Goal: Task Accomplishment & Management: Manage account settings

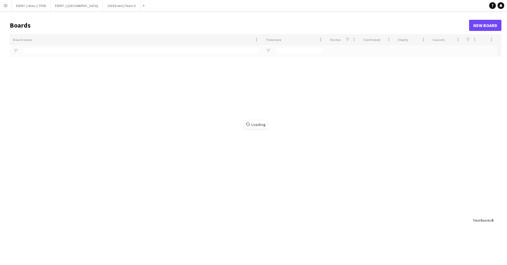
click at [8, 8] on button "Menu" at bounding box center [5, 5] width 11 height 11
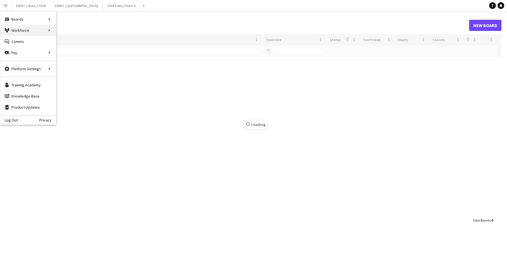
type input "******"
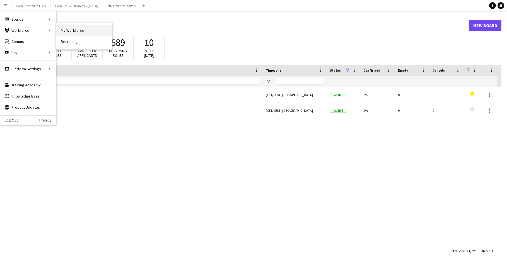
click at [72, 28] on link "My Workforce" at bounding box center [84, 30] width 56 height 11
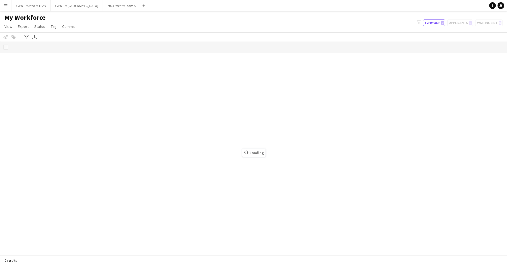
click at [4, 5] on app-icon "Menu" at bounding box center [5, 5] width 4 height 4
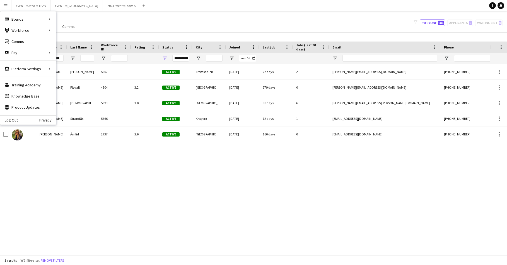
click at [111, 26] on div "My Workforce View Views Default view New view Update view Delete view Edit name…" at bounding box center [253, 22] width 507 height 19
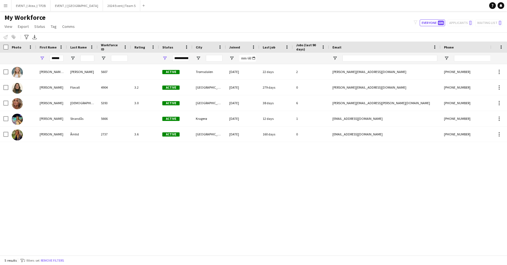
click at [8, 6] on button "Menu" at bounding box center [5, 5] width 11 height 11
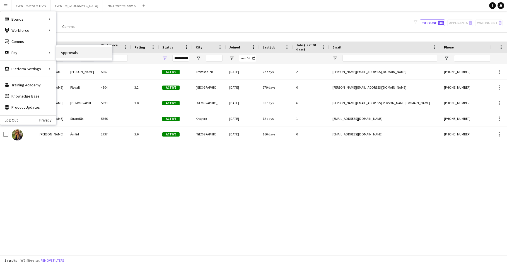
click at [74, 53] on link "Approvals" at bounding box center [84, 52] width 56 height 11
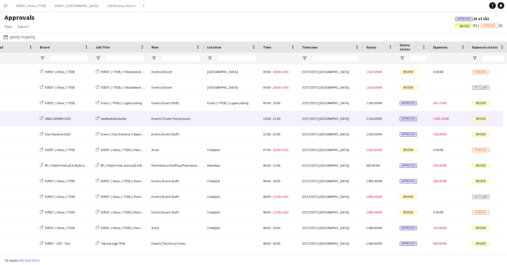
scroll to position [0, 38]
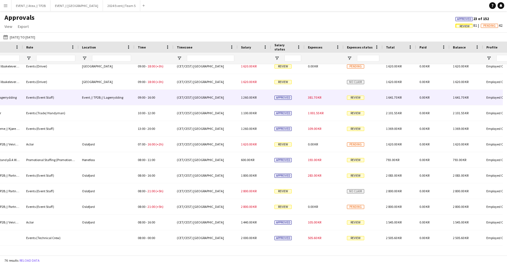
click at [353, 99] on span "Review" at bounding box center [355, 98] width 17 height 4
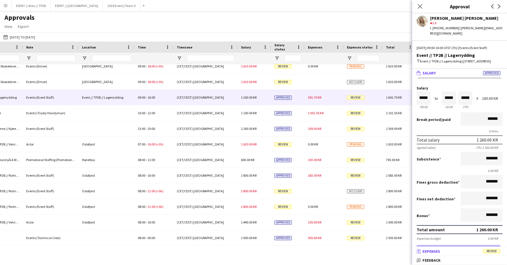
click at [452, 251] on mat-panel-title "receipt Expenses Review" at bounding box center [458, 251] width 93 height 5
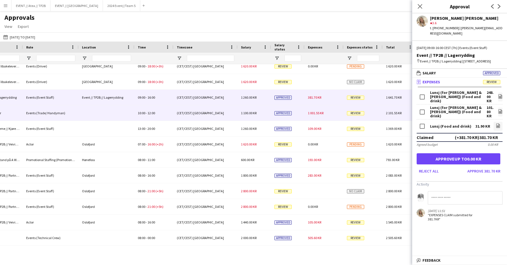
click at [360, 112] on span "Review" at bounding box center [355, 113] width 17 height 4
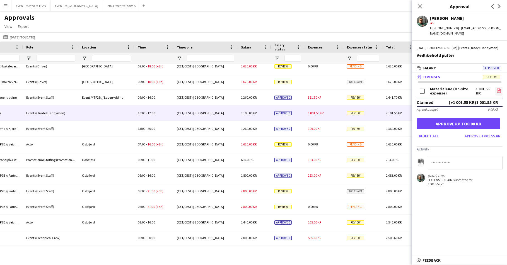
click at [499, 91] on icon at bounding box center [498, 91] width 2 height 2
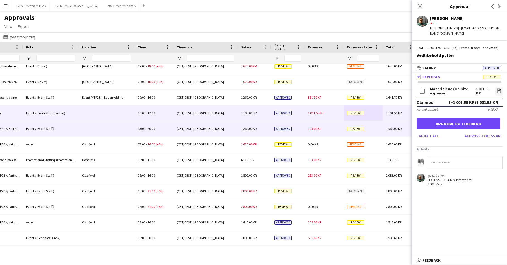
click at [360, 127] on span "Review" at bounding box center [355, 129] width 17 height 4
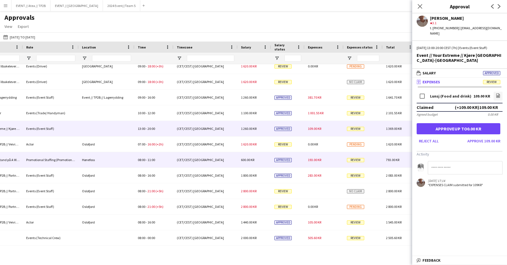
click at [359, 163] on div "Review" at bounding box center [362, 159] width 39 height 15
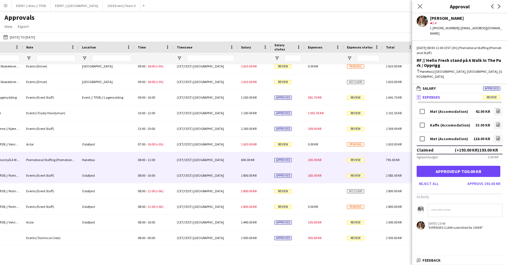
click at [358, 173] on span "Review" at bounding box center [355, 175] width 17 height 4
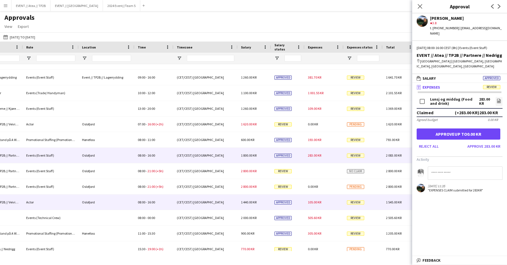
click at [355, 200] on span "Review" at bounding box center [355, 202] width 17 height 4
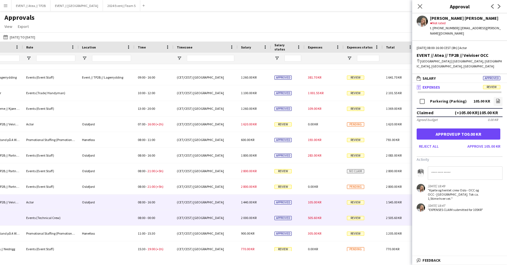
click at [355, 217] on span "Review" at bounding box center [355, 218] width 17 height 4
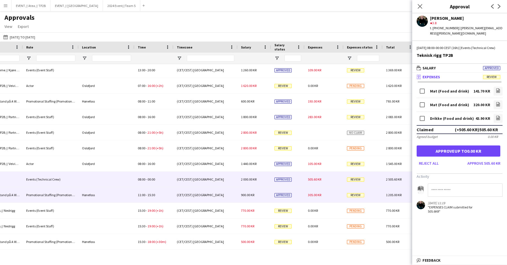
click at [354, 194] on span "Review" at bounding box center [355, 195] width 17 height 4
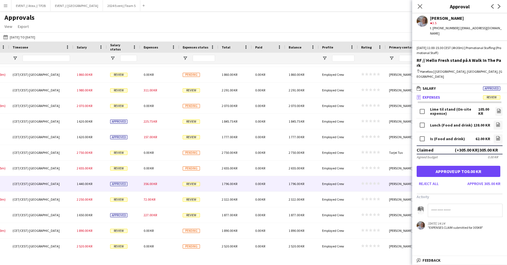
click at [192, 186] on div "Review" at bounding box center [198, 183] width 39 height 15
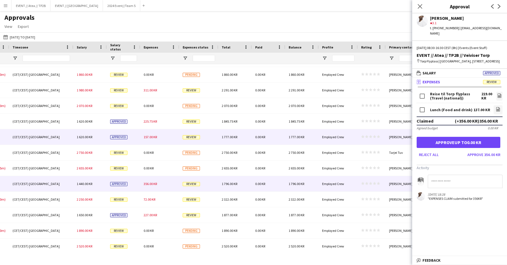
click at [202, 138] on div "Review" at bounding box center [198, 136] width 39 height 15
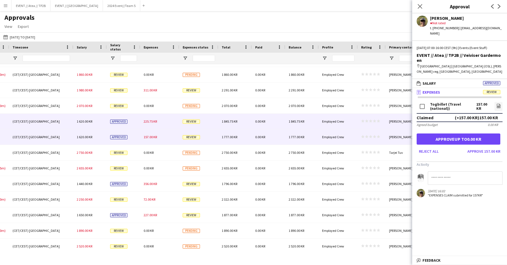
click at [200, 123] on span "Review" at bounding box center [191, 122] width 17 height 4
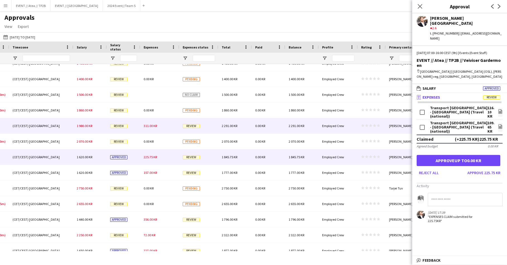
click at [197, 123] on div "Review" at bounding box center [198, 125] width 39 height 15
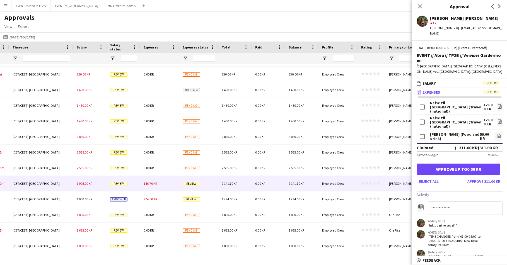
click at [197, 186] on div "Review" at bounding box center [198, 183] width 39 height 15
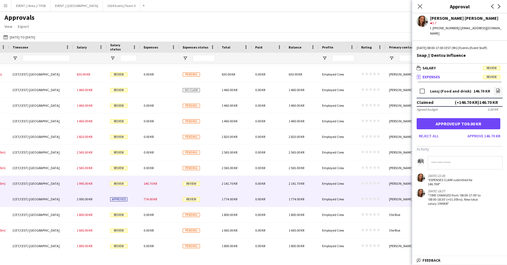
click at [199, 199] on span "Review" at bounding box center [191, 199] width 17 height 4
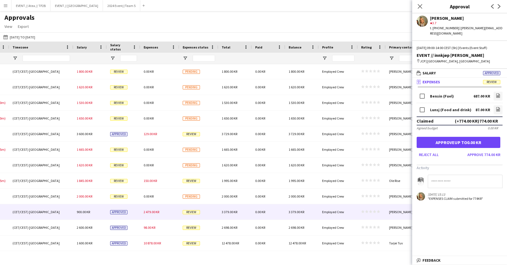
click at [193, 209] on div "Review" at bounding box center [198, 211] width 39 height 15
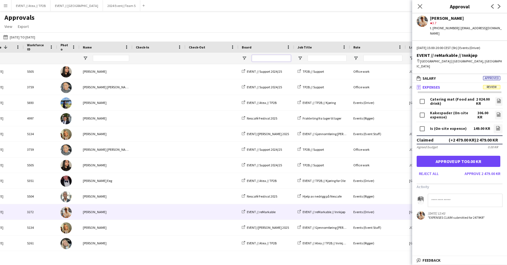
click at [264, 56] on input "Board Filter Input" at bounding box center [271, 58] width 39 height 7
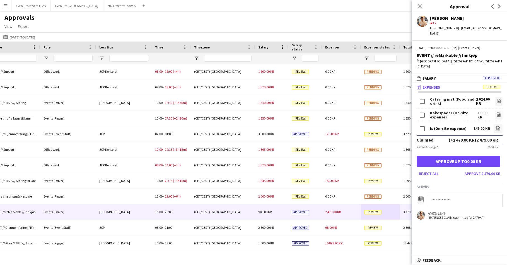
click at [416, 5] on div "Close pop-in" at bounding box center [420, 6] width 16 height 13
click at [423, 3] on app-icon "Close pop-in" at bounding box center [420, 7] width 8 height 8
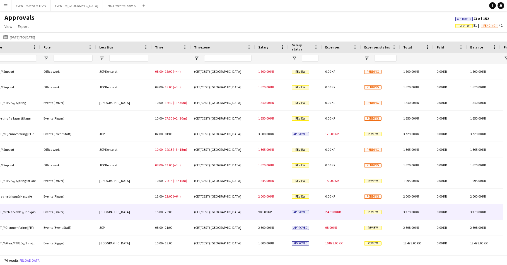
click at [373, 211] on span "Review" at bounding box center [372, 212] width 17 height 4
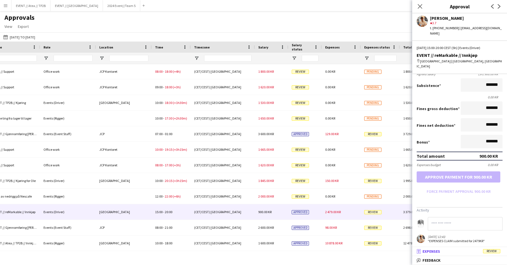
click at [447, 254] on mat-expansion-panel-header "receipt Expenses Review" at bounding box center [459, 251] width 95 height 8
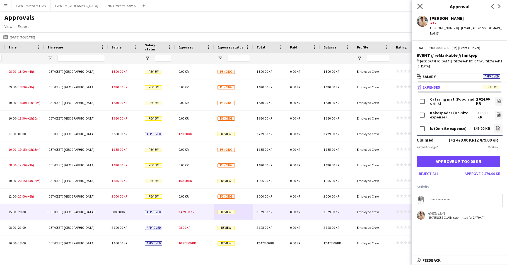
click at [421, 8] on icon at bounding box center [419, 6] width 5 height 5
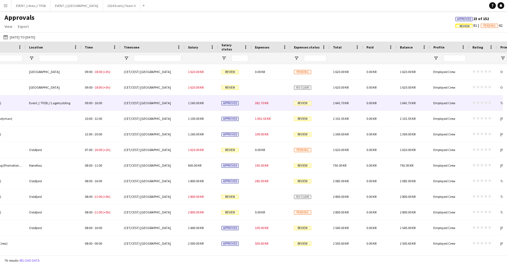
click at [278, 103] on div "381.70 KR" at bounding box center [270, 102] width 39 height 15
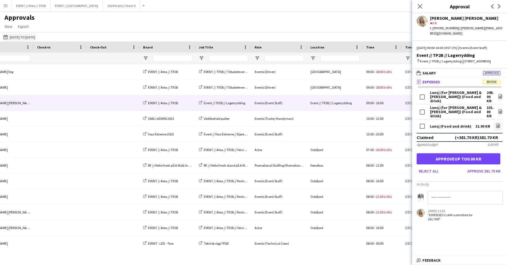
click at [23, 36] on button "[DATE] to [DATE] [DATE] to [DATE]" at bounding box center [19, 37] width 34 height 7
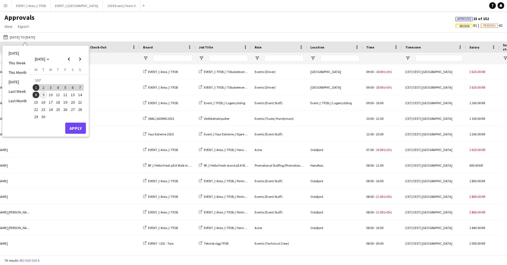
click at [101, 30] on div "Approvals View Customise view Customise filters Reset Filters Reset View Reset …" at bounding box center [253, 22] width 507 height 19
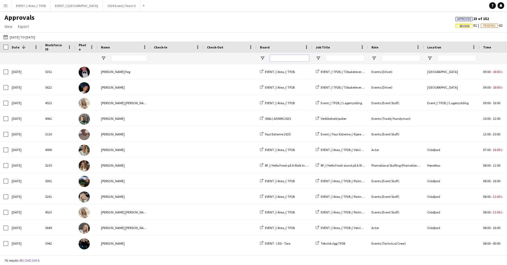
click at [282, 58] on input "Board Filter Input" at bounding box center [289, 58] width 39 height 7
type input "*"
type input "****"
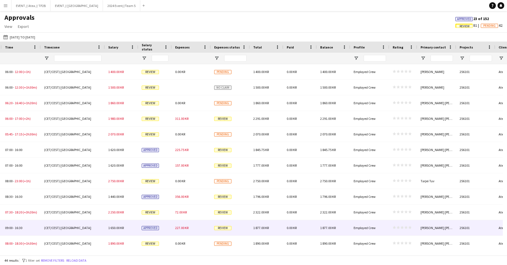
click at [222, 227] on span "Review" at bounding box center [222, 228] width 17 height 4
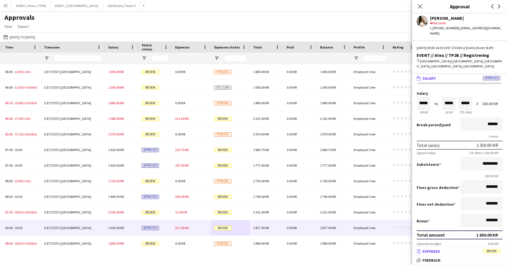
click at [457, 249] on mat-panel-title "receipt Expenses Review" at bounding box center [458, 251] width 93 height 5
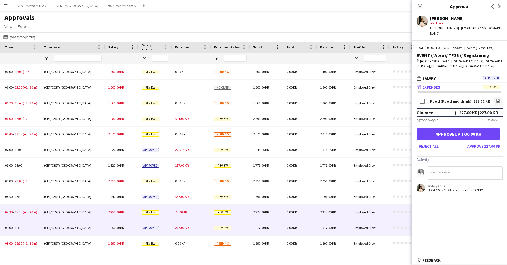
click at [232, 214] on div "Review" at bounding box center [230, 212] width 39 height 15
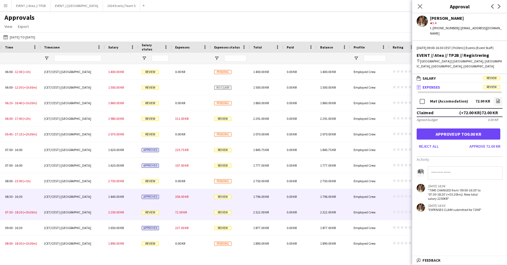
click at [226, 193] on div "Review" at bounding box center [230, 196] width 39 height 15
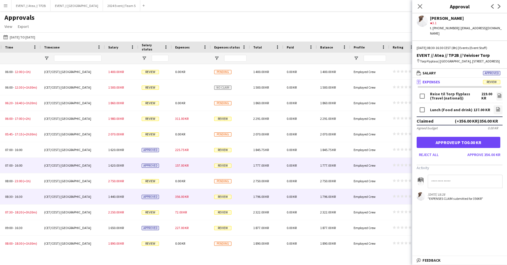
click at [227, 161] on div "Review" at bounding box center [230, 165] width 39 height 15
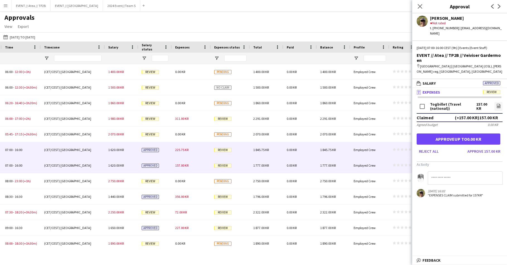
click at [227, 148] on span "Review" at bounding box center [222, 150] width 17 height 4
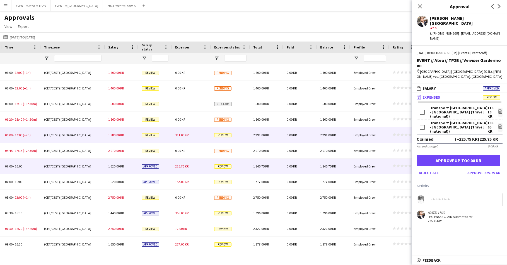
click at [229, 135] on span "Review" at bounding box center [222, 135] width 17 height 4
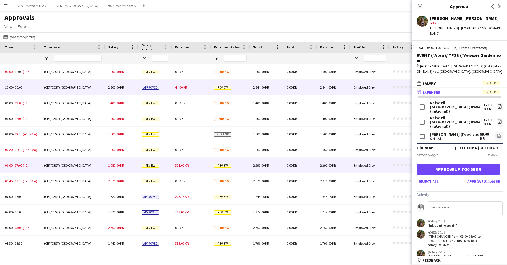
click at [230, 92] on div "Review" at bounding box center [230, 87] width 39 height 15
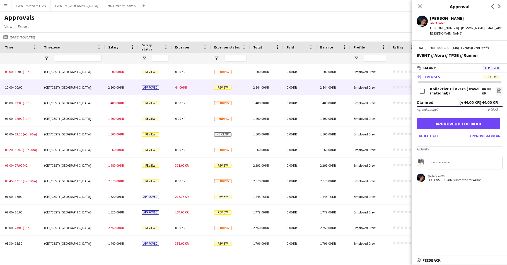
scroll to position [92, 0]
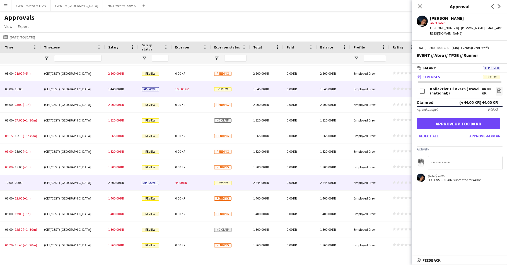
click at [220, 88] on span "Review" at bounding box center [222, 89] width 17 height 4
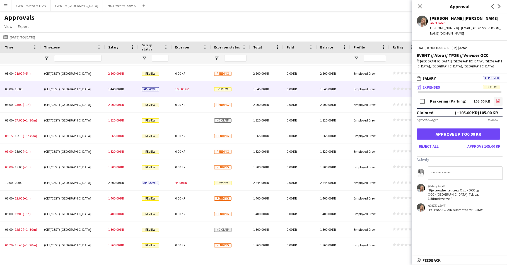
click at [496, 99] on icon "file-image" at bounding box center [498, 101] width 4 height 4
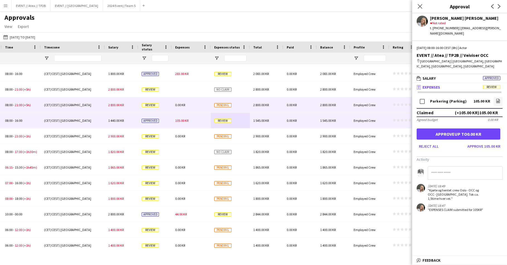
scroll to position [31, 0]
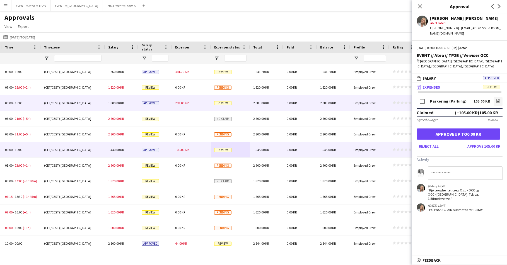
click at [232, 105] on div "Review" at bounding box center [230, 102] width 39 height 15
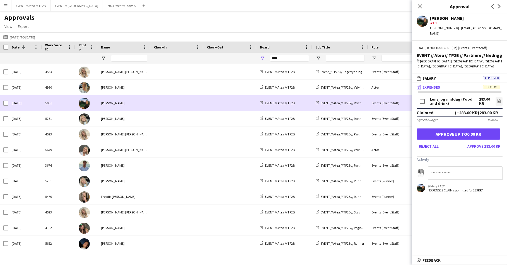
scroll to position [0, 1]
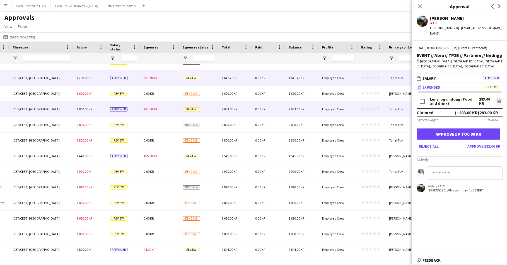
click at [193, 79] on span "Review" at bounding box center [191, 78] width 17 height 4
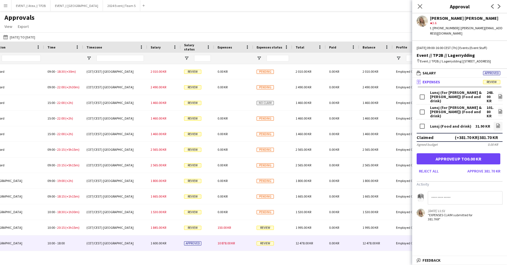
click at [268, 244] on span "Review" at bounding box center [264, 243] width 17 height 4
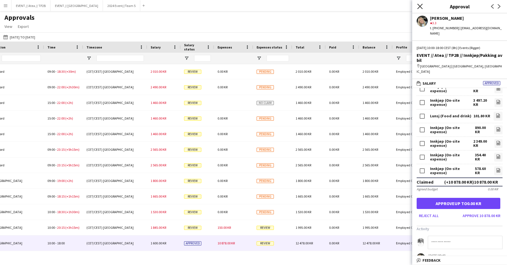
click at [418, 6] on icon "Close pop-in" at bounding box center [419, 6] width 5 height 5
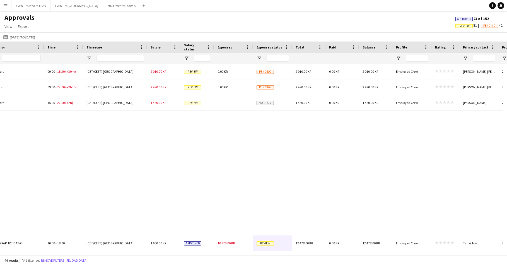
scroll to position [0, 0]
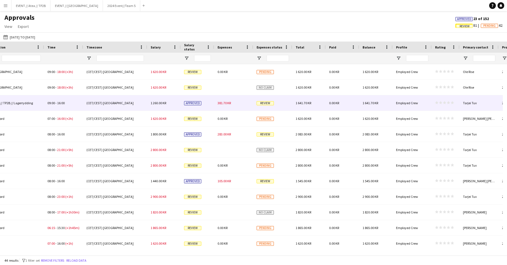
click at [259, 102] on span "Review" at bounding box center [264, 103] width 17 height 4
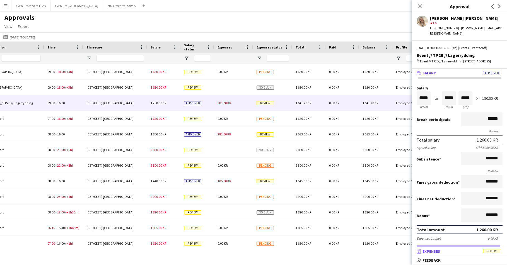
click at [441, 254] on mat-expansion-panel-header "receipt Expenses Review" at bounding box center [459, 251] width 95 height 8
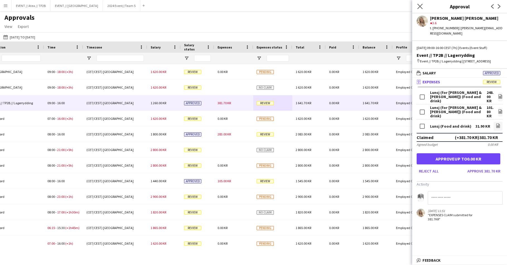
click at [416, 7] on app-icon "Close pop-in" at bounding box center [420, 7] width 8 height 8
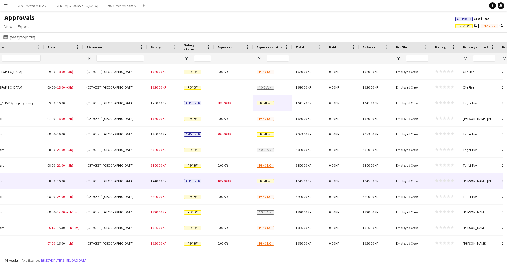
click at [271, 182] on span "Review" at bounding box center [264, 181] width 17 height 4
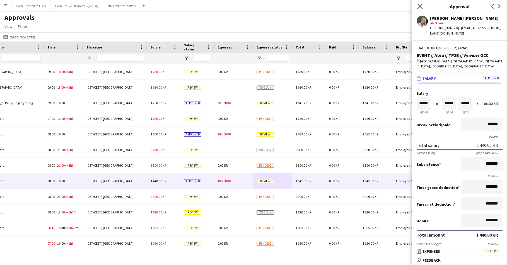
click at [420, 6] on icon at bounding box center [419, 6] width 5 height 5
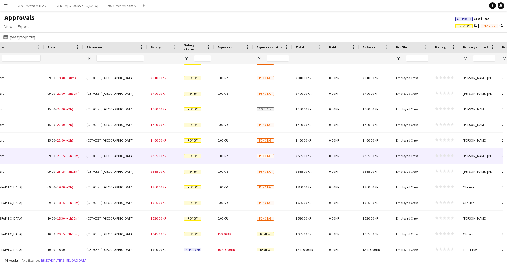
scroll to position [500, 0]
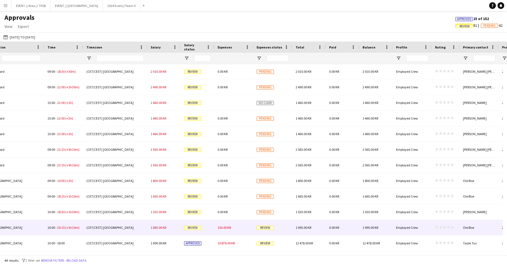
click at [272, 226] on span "Review" at bounding box center [264, 228] width 17 height 4
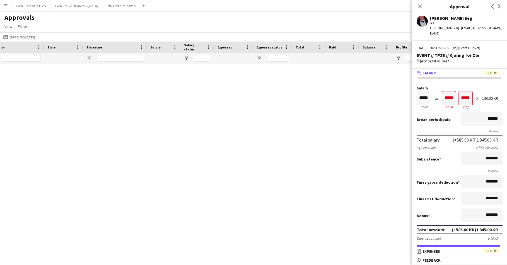
scroll to position [0, 0]
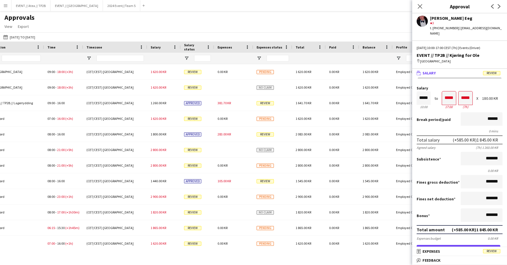
click at [338, 16] on div "Approvals View Customise view Customise filters Reset Filters Reset View Reset …" at bounding box center [253, 22] width 507 height 19
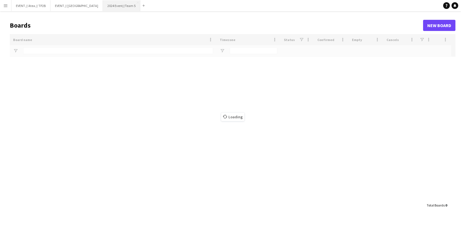
type input "******"
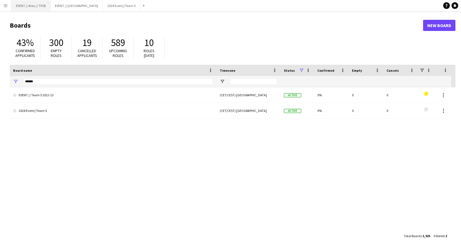
click at [38, 3] on button "EVENT // Atea // TP2B Close" at bounding box center [30, 5] width 39 height 11
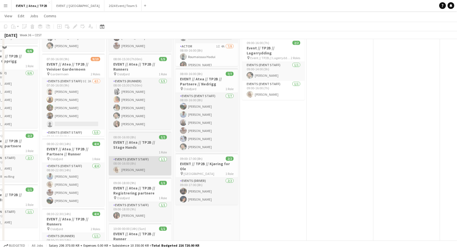
scroll to position [124, 0]
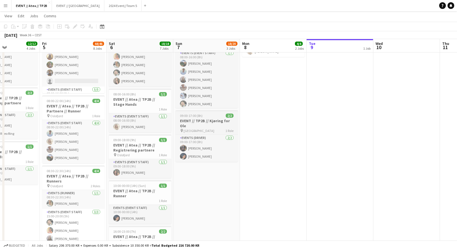
click at [207, 128] on div "pin Oslo 1 Role" at bounding box center [206, 130] width 62 height 4
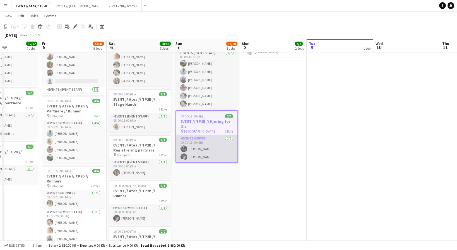
click at [207, 150] on app-card-role "Events (Driver) 2/2 09:00-17:00 (8h) Erik Kjensli Moe Adrian Roddvik" at bounding box center [206, 148] width 61 height 27
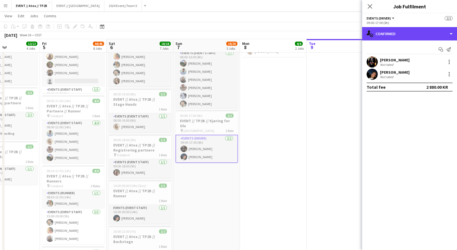
drag, startPoint x: 410, startPoint y: 33, endPoint x: 409, endPoint y: 45, distance: 12.6
click at [410, 33] on div "single-neutral-actions-check-2 Confirmed" at bounding box center [409, 33] width 95 height 13
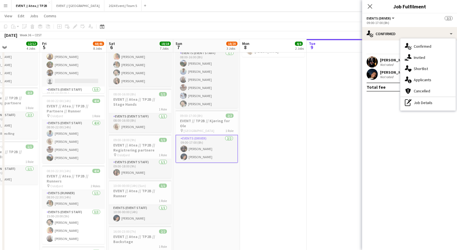
click at [422, 100] on div "pen-write Job Details" at bounding box center [427, 102] width 55 height 11
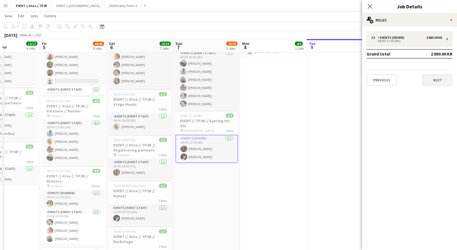
click at [432, 84] on button "Next" at bounding box center [437, 79] width 30 height 11
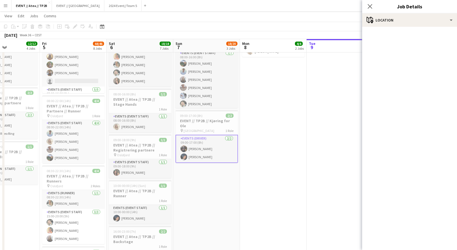
drag, startPoint x: 255, startPoint y: 141, endPoint x: 250, endPoint y: 135, distance: 8.3
click at [256, 140] on app-calendar-viewport "Tue 2 8/8 2 Jobs Wed 3 10/10 3 Jobs Thu 4 12/12 4 Jobs Fri 5 44/46 8 Jobs Sat 6…" at bounding box center [228, 193] width 457 height 590
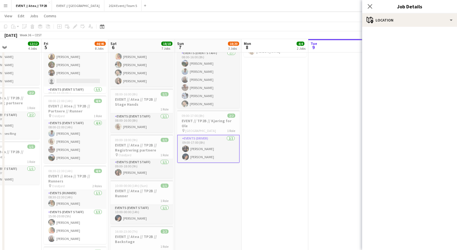
click at [209, 128] on app-job-card "09:00-17:00 (8h) 2/2 EVENT // TP2B // Kjøring for Ole pin Oslo 1 Role Events (D…" at bounding box center [208, 136] width 62 height 53
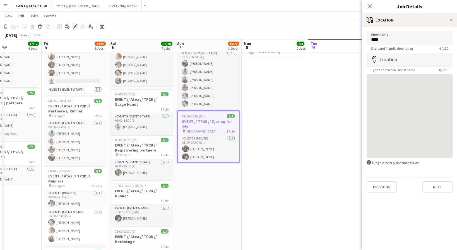
click at [72, 26] on div "Edit" at bounding box center [75, 26] width 7 height 7
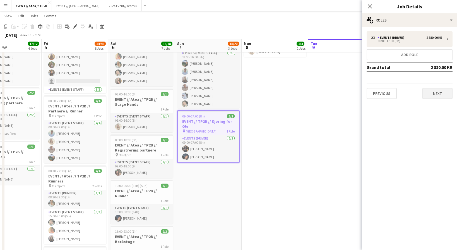
click at [440, 94] on button "Next" at bounding box center [437, 93] width 30 height 11
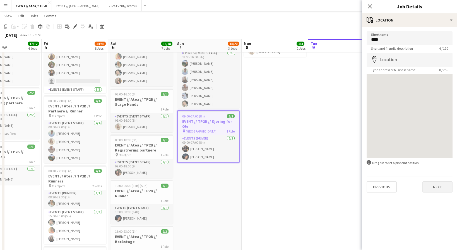
click at [446, 186] on button "Next" at bounding box center [437, 186] width 30 height 11
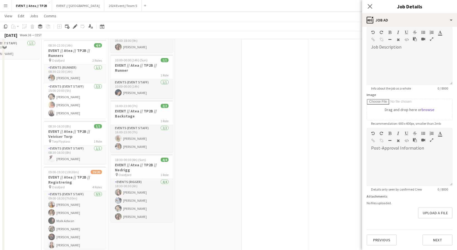
scroll to position [371, 0]
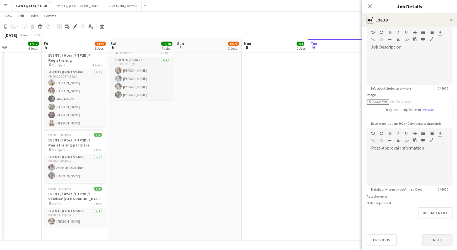
click at [437, 234] on button "Next" at bounding box center [437, 239] width 30 height 11
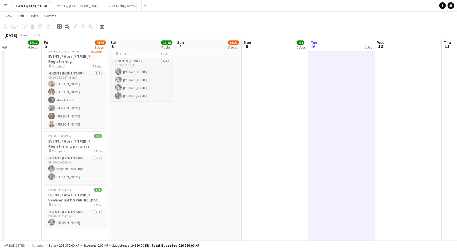
scroll to position [369, 0]
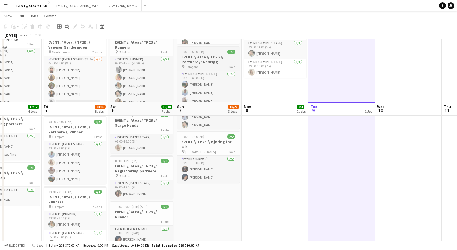
click at [222, 122] on app-job-card "08:00-16:00 (8h) 7/7 EVENT // Atea // TP2B // Partnere // Nedrigg pin Oslofjord…" at bounding box center [208, 87] width 62 height 82
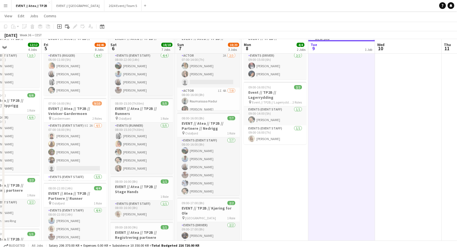
scroll to position [0, 0]
